Goal: Task Accomplishment & Management: Manage account settings

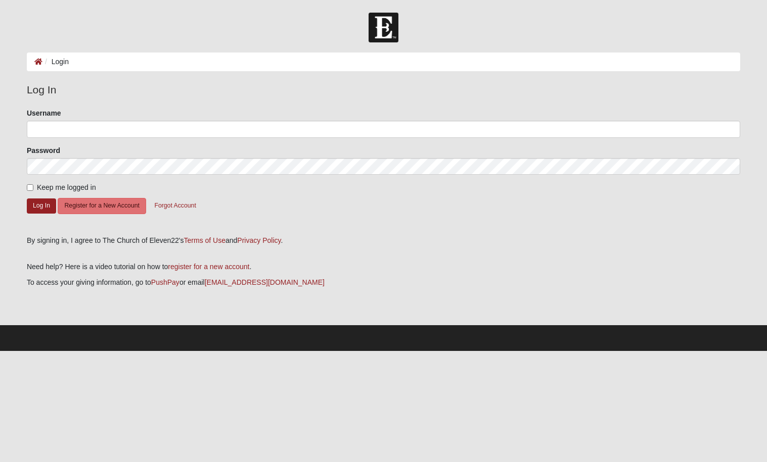
click at [55, 67] on ol "Login" at bounding box center [383, 62] width 713 height 19
click at [185, 78] on main "Login Login Error Log In Please correct the following: Username Password Keep m…" at bounding box center [383, 189] width 728 height 273
click at [125, 62] on ol "Login" at bounding box center [383, 62] width 713 height 19
click at [41, 61] on icon at bounding box center [38, 61] width 8 height 7
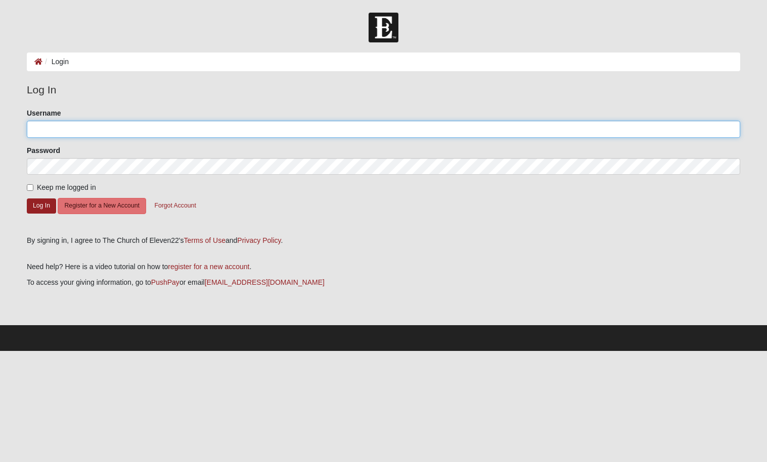
click at [68, 130] on input "Username" at bounding box center [383, 129] width 713 height 17
